Goal: Task Accomplishment & Management: Complete application form

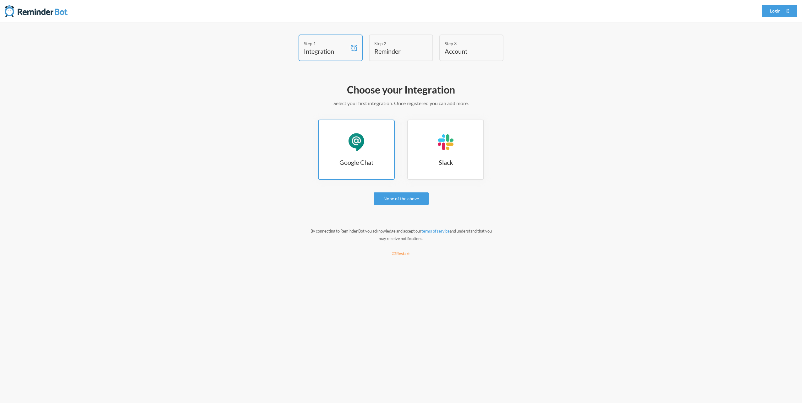
click at [359, 138] on div "Google Chat" at bounding box center [356, 142] width 19 height 19
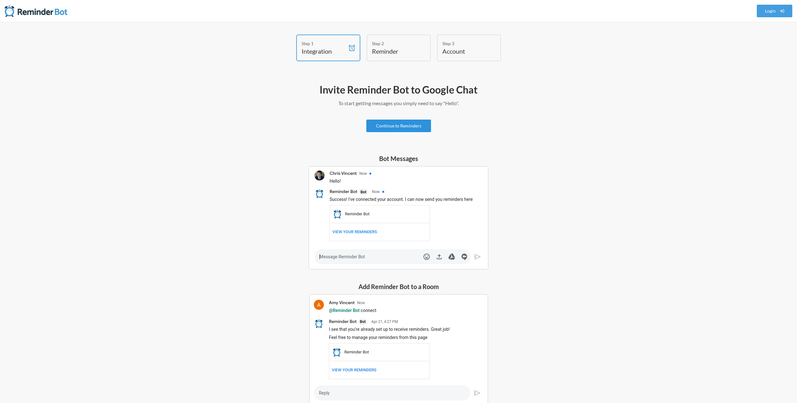
click at [385, 126] on link "Continue to Reminders" at bounding box center [398, 126] width 65 height 13
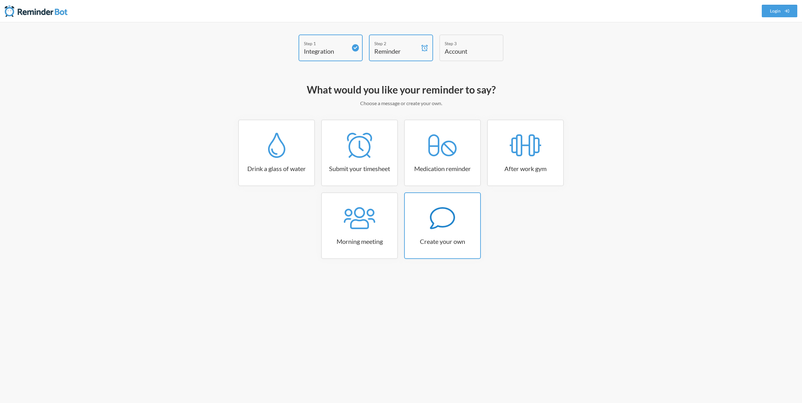
click at [456, 221] on div at bounding box center [442, 218] width 75 height 25
select select "07:30:00"
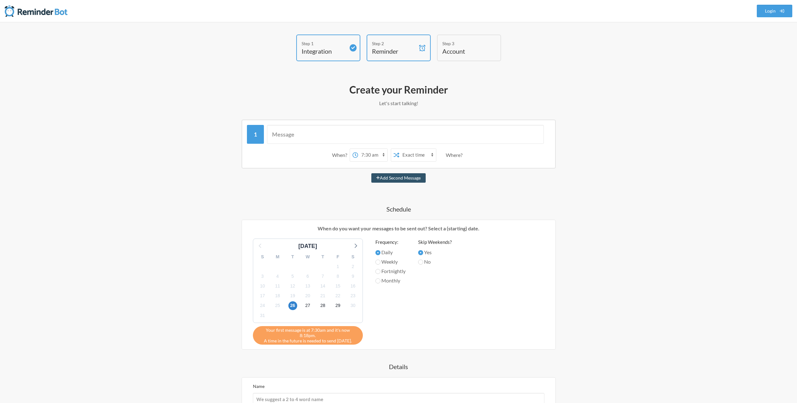
click at [595, 321] on div "Step 1 Integration Step 2 Reminder Step 3 Account What would you like your remi…" at bounding box center [399, 264] width 402 height 459
click at [305, 137] on input "text" at bounding box center [405, 134] width 277 height 19
click at [413, 155] on select "Exact time Random time" at bounding box center [417, 155] width 37 height 13
click at [410, 155] on select "Exact time Random time" at bounding box center [417, 155] width 37 height 13
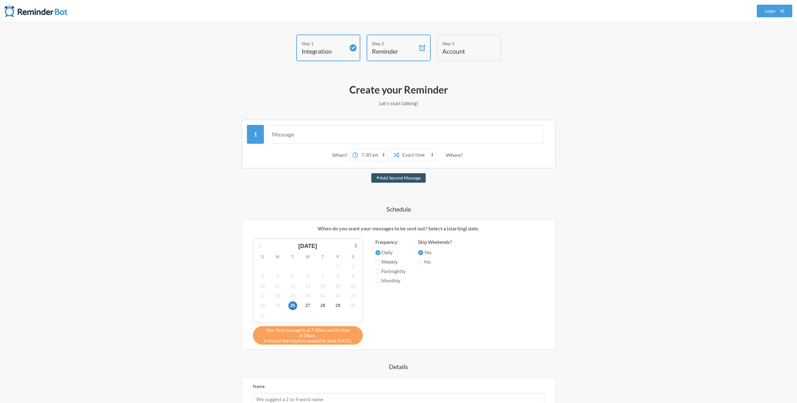
select select "true"
click at [399, 149] on select "Exact time Random time" at bounding box center [417, 155] width 37 height 13
click at [485, 185] on div "When? 12:00 am 12:15 am 12:30 am 12:45 am 1:00 am 1:15 am 1:30 am 1:45 am 2:00 …" at bounding box center [398, 294] width 364 height 349
click at [422, 264] on input "No" at bounding box center [420, 262] width 5 height 5
radio input "true"
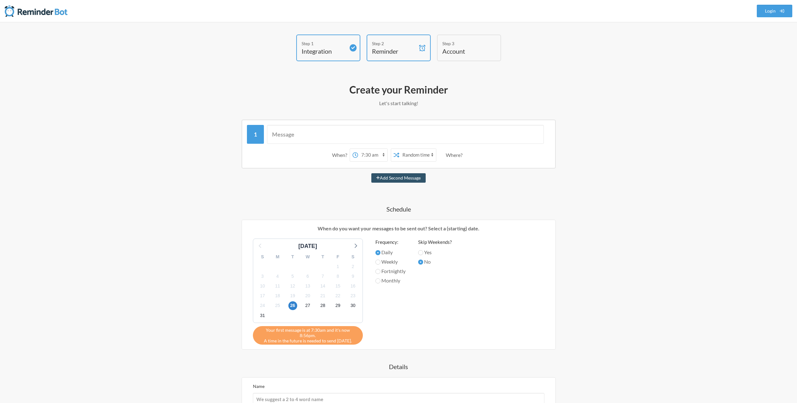
click at [510, 204] on div "When? 12:00 am 12:15 am 12:30 am 12:45 am 1:00 am 1:15 am 1:30 am 1:45 am 2:00 …" at bounding box center [398, 294] width 364 height 349
click at [410, 157] on select "Exact time Random time" at bounding box center [417, 155] width 37 height 13
select select "false"
click at [399, 149] on select "Exact time Random time" at bounding box center [417, 155] width 37 height 13
click at [375, 155] on select "12:00 am 12:15 am 12:30 am 12:45 am 1:00 am 1:15 am 1:30 am 1:45 am 2:00 am 2:1…" at bounding box center [372, 155] width 29 height 13
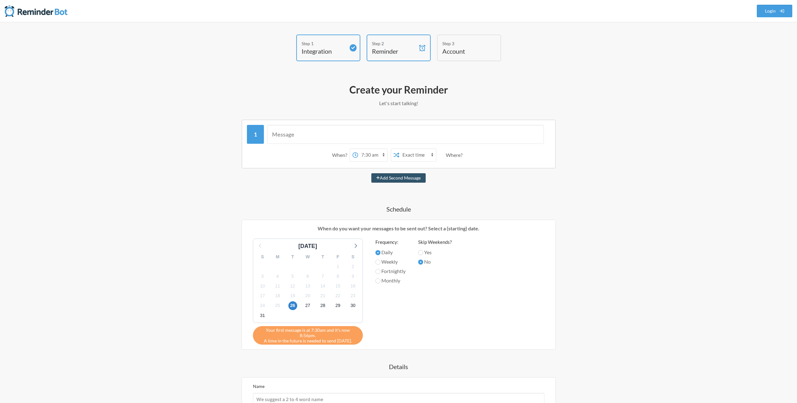
select select "17:30:00"
click at [358, 149] on select "12:00 am 12:15 am 12:30 am 12:45 am 1:00 am 1:15 am 1:30 am 1:45 am 2:00 am 2:1…" at bounding box center [372, 155] width 29 height 13
click at [309, 136] on input "text" at bounding box center [405, 134] width 277 height 19
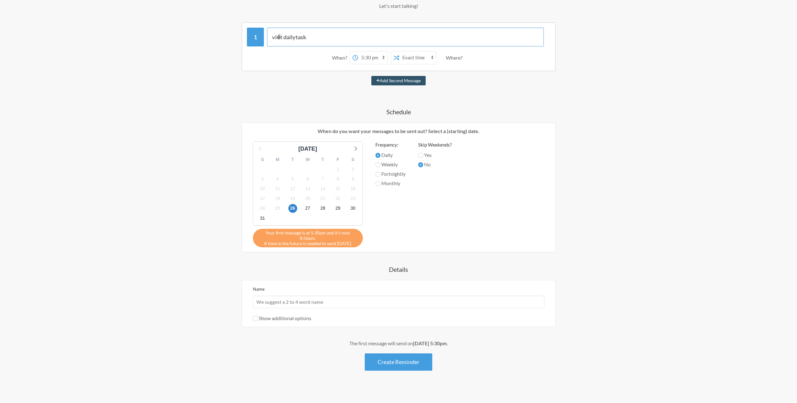
type input "viết dailytask"
click at [358, 298] on input "Name" at bounding box center [399, 302] width 292 height 13
click at [187, 289] on div "Step 1 Integration Step 2 Reminder Step 3 Account What would you like your remi…" at bounding box center [398, 167] width 797 height 484
click at [318, 300] on input "Name" at bounding box center [399, 302] width 292 height 13
type input "d"
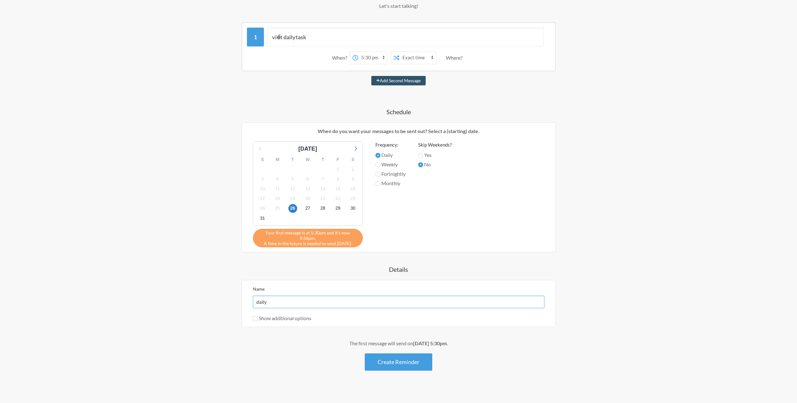
type input "daily"
click at [302, 315] on label "Show additional options" at bounding box center [282, 318] width 58 height 6
click at [258, 316] on input "Show additional options" at bounding box center [255, 318] width 5 height 5
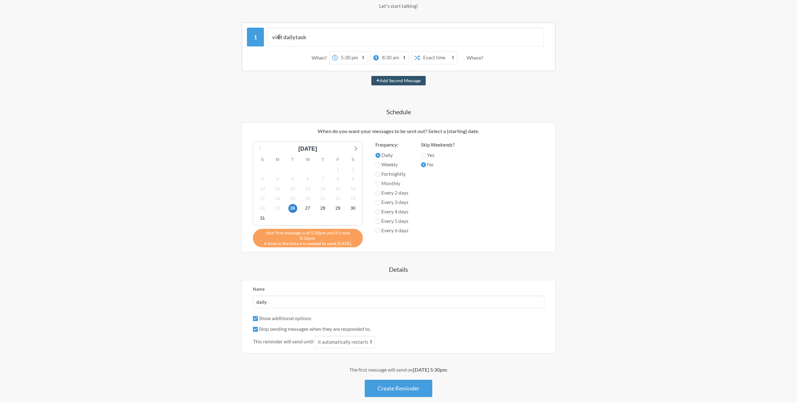
click at [297, 315] on label "Show additional options" at bounding box center [282, 318] width 58 height 6
click at [258, 316] on input "Show additional options" at bounding box center [255, 318] width 5 height 5
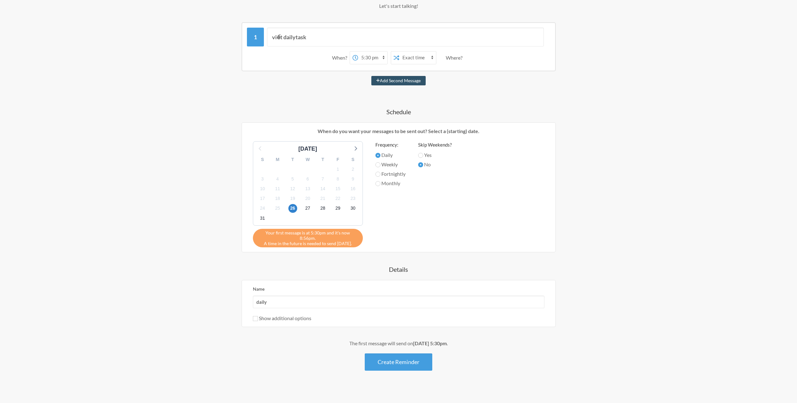
click at [301, 315] on label "Show additional options" at bounding box center [282, 318] width 58 height 6
click at [258, 316] on input "Show additional options" at bounding box center [255, 318] width 5 height 5
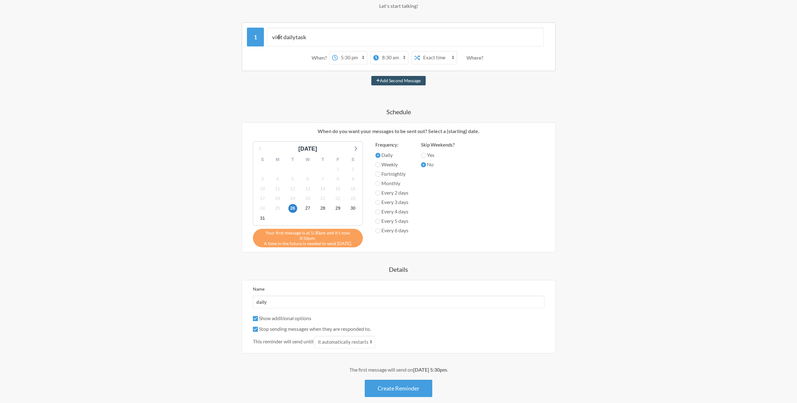
click at [301, 315] on label "Show additional options" at bounding box center [282, 318] width 58 height 6
click at [258, 316] on input "Show additional options" at bounding box center [255, 318] width 5 height 5
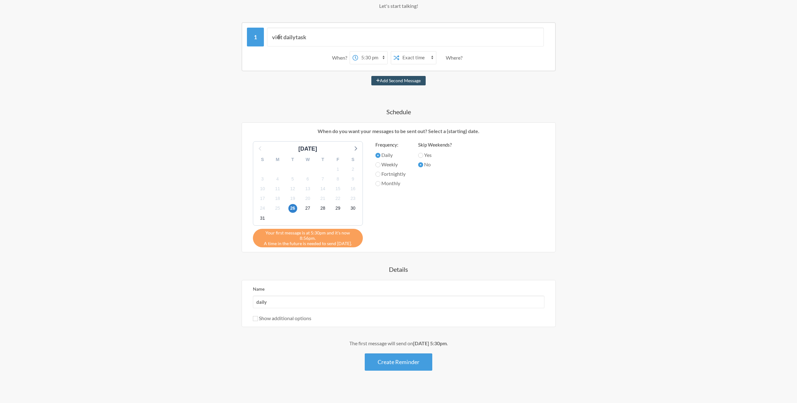
click at [301, 315] on label "Show additional options" at bounding box center [282, 318] width 58 height 6
click at [258, 316] on input "Show additional options" at bounding box center [255, 318] width 5 height 5
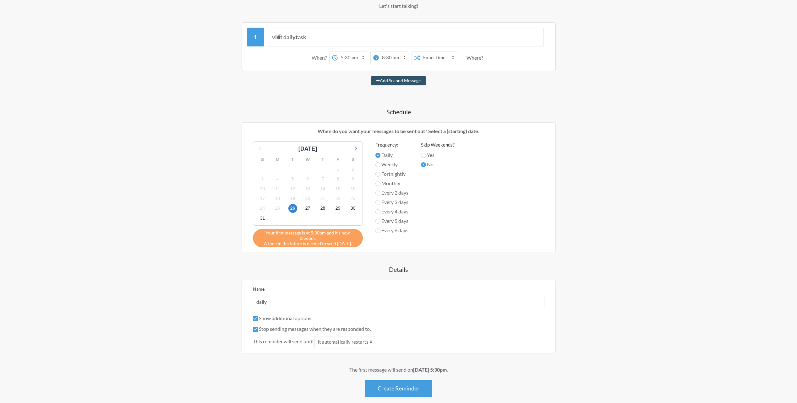
click at [301, 315] on label "Show additional options" at bounding box center [282, 318] width 58 height 6
click at [258, 316] on input "Show additional options" at bounding box center [255, 318] width 5 height 5
checkbox input "false"
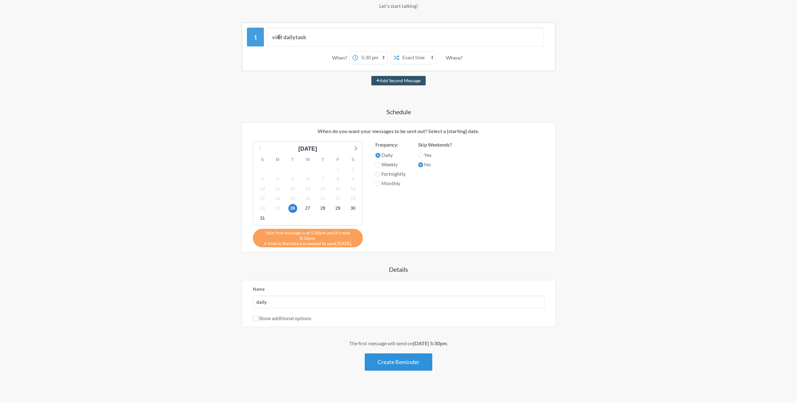
click at [395, 359] on button "Create Reminder" at bounding box center [399, 362] width 68 height 17
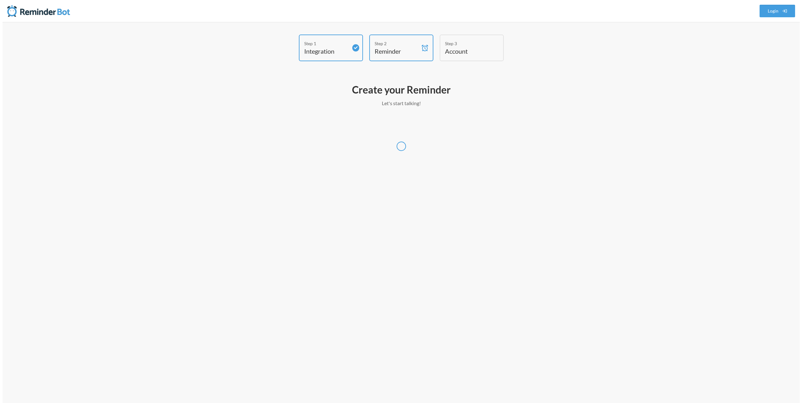
scroll to position [0, 0]
select select "[GEOGRAPHIC_DATA]/[GEOGRAPHIC_DATA]"
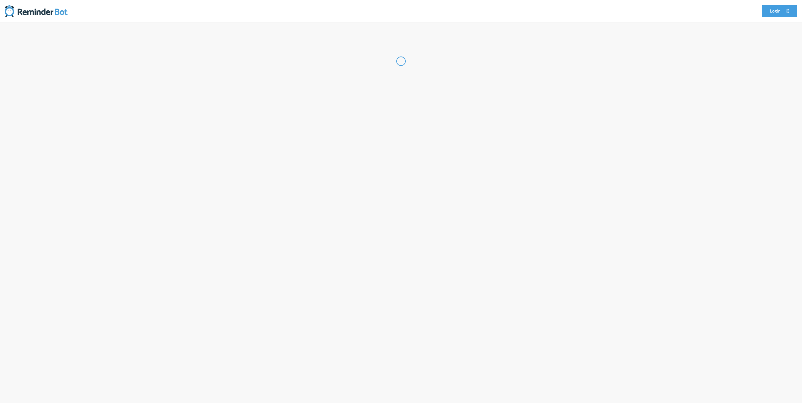
select select "VN"
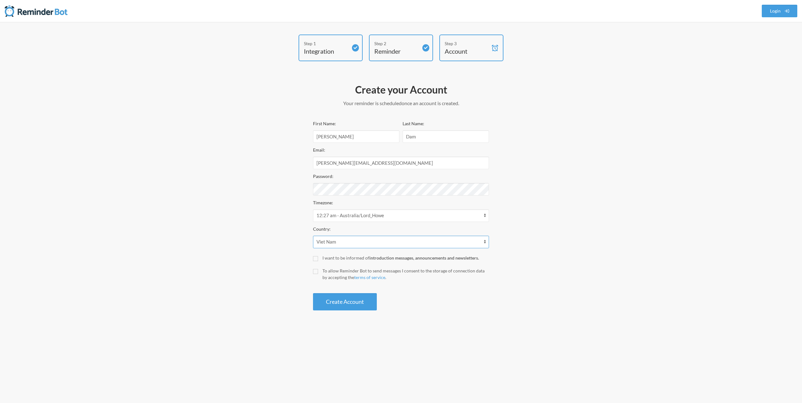
click at [361, 242] on select "[GEOGRAPHIC_DATA] [GEOGRAPHIC_DATA] [GEOGRAPHIC_DATA] [GEOGRAPHIC_DATA] [US_STA…" at bounding box center [401, 242] width 176 height 13
click at [316, 257] on input "I want to be informed of introduction messages, announcements and newsletters." at bounding box center [315, 258] width 5 height 5
checkbox input "true"
click at [316, 273] on input "To allow Reminder Bot to send messages I consent to the storage of connection d…" at bounding box center [315, 271] width 5 height 5
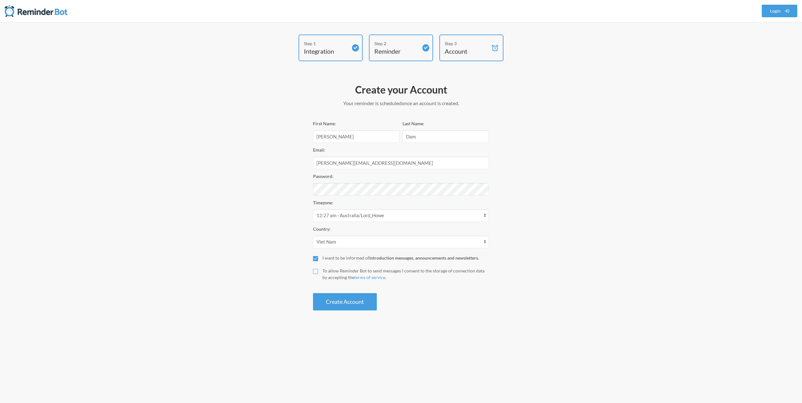
checkbox input "true"
click at [338, 302] on button "Create Account" at bounding box center [345, 301] width 64 height 17
